Goal: Task Accomplishment & Management: Manage account settings

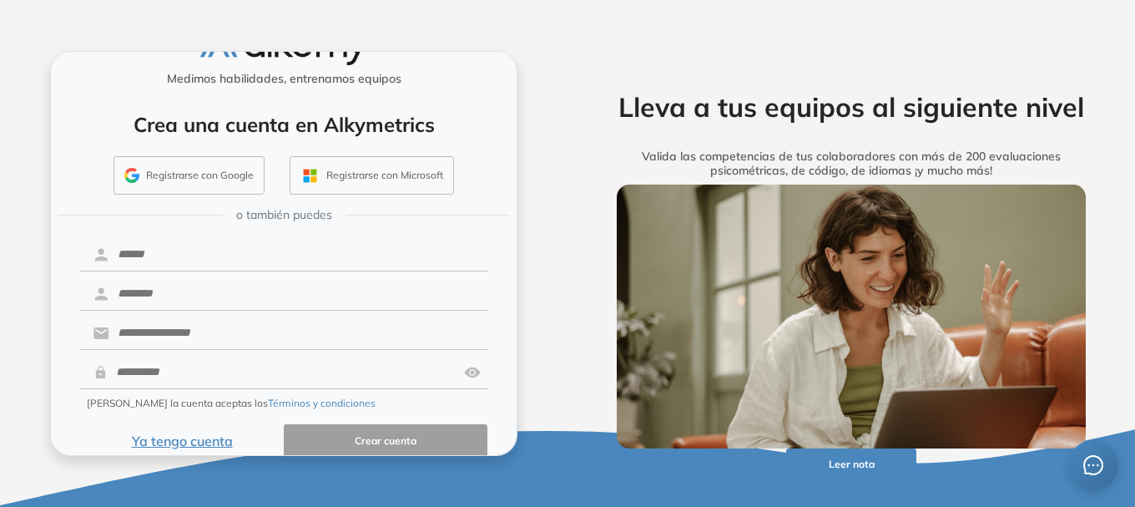
scroll to position [62, 0]
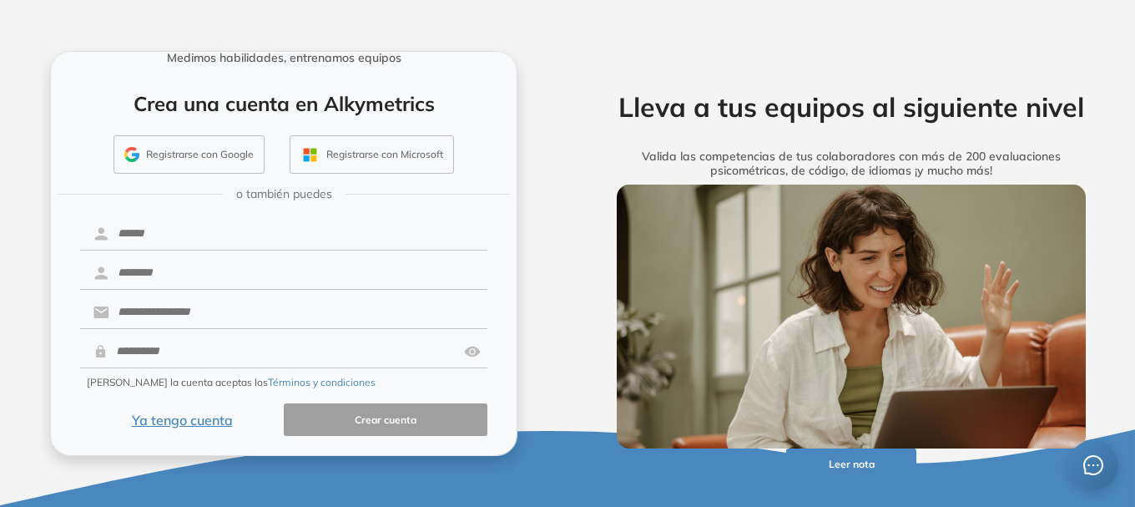
click at [151, 418] on button "Ya tengo cuenta" at bounding box center [182, 419] width 204 height 33
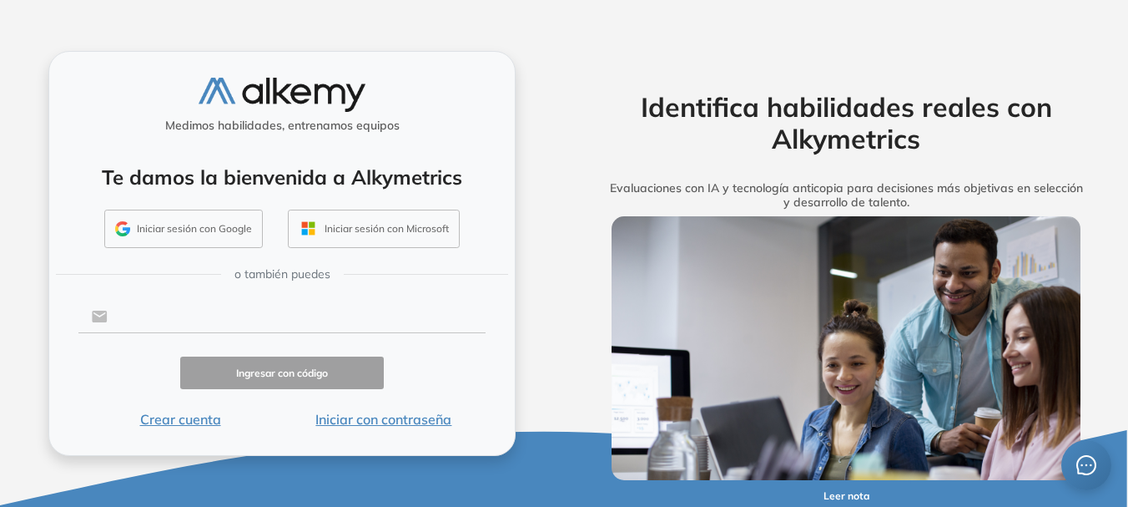
click at [172, 316] on input "text" at bounding box center [297, 316] width 378 height 32
type input "**********"
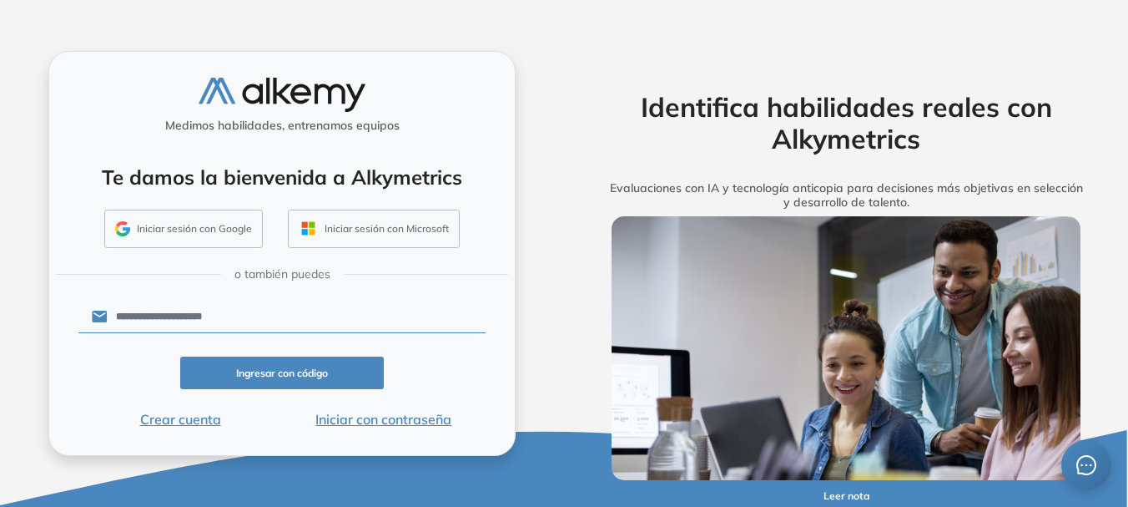
click at [295, 379] on button "Ingresar con código" at bounding box center [282, 372] width 204 height 33
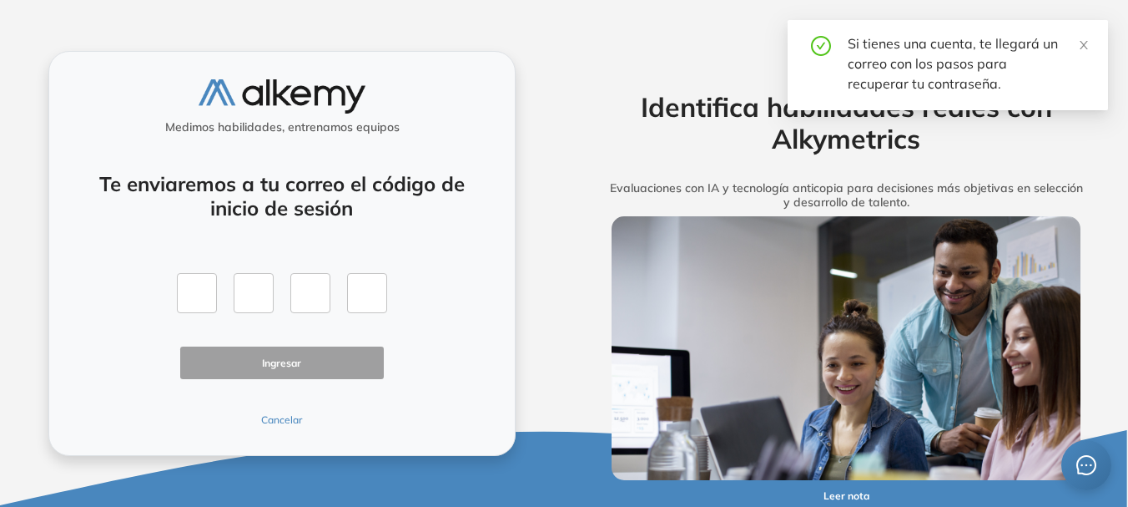
click at [279, 421] on button "Cancelar" at bounding box center [282, 419] width 204 height 15
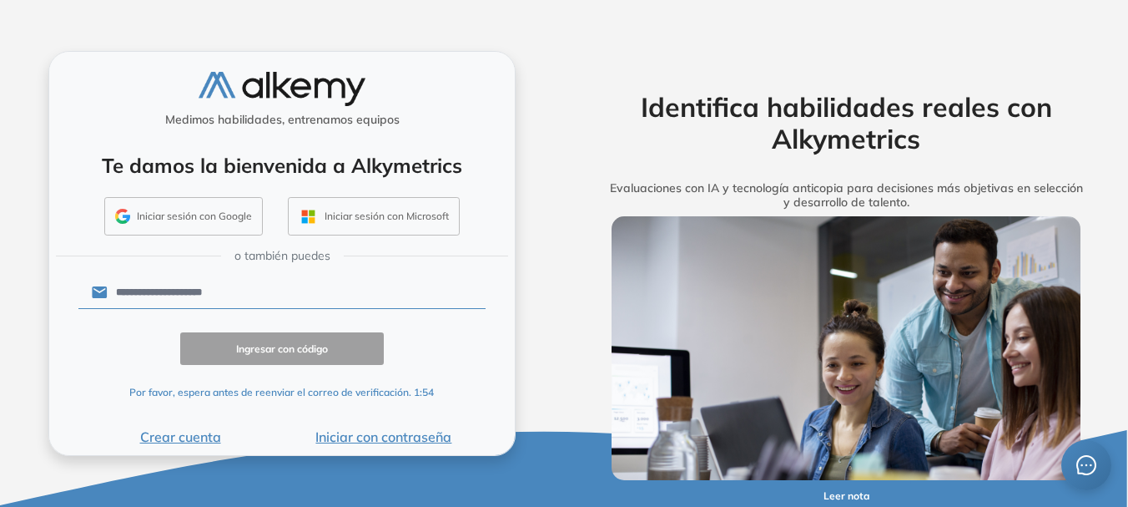
click at [354, 439] on button "Iniciar con contraseña" at bounding box center [384, 436] width 204 height 20
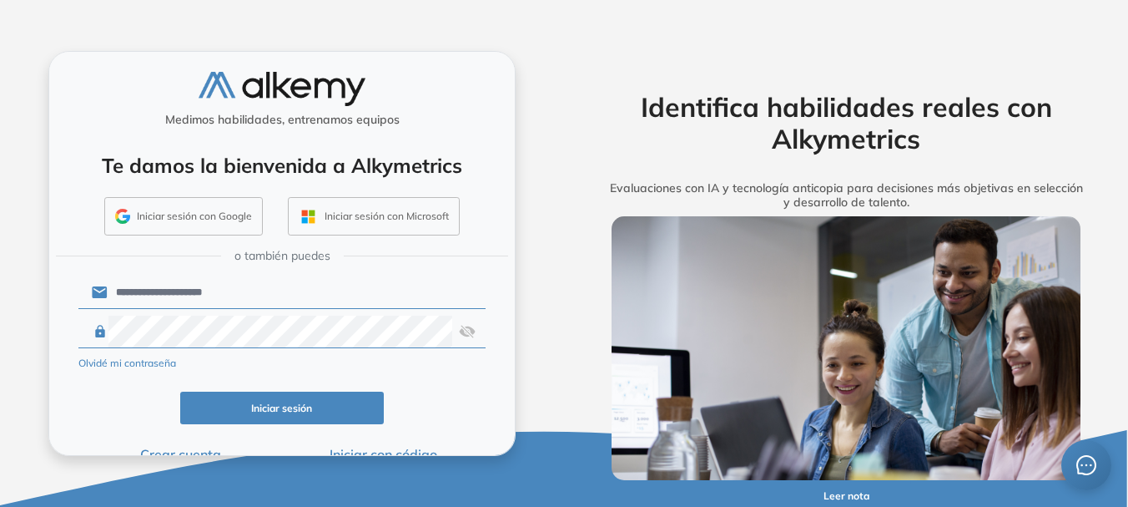
click at [280, 412] on button "Iniciar sesión" at bounding box center [282, 407] width 204 height 33
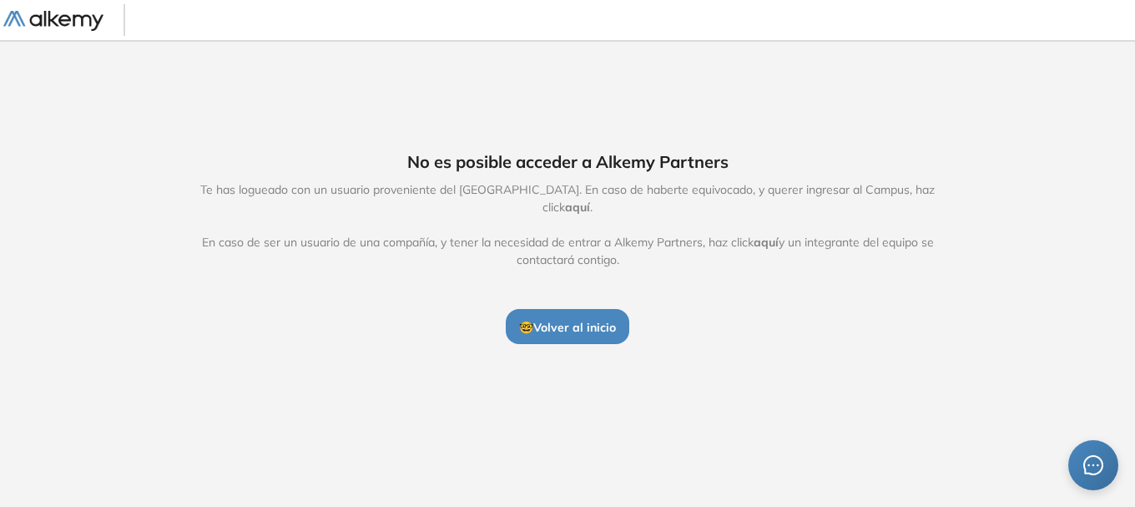
click at [590, 199] on span "aquí" at bounding box center [577, 206] width 25 height 15
